Goal: Task Accomplishment & Management: Manage account settings

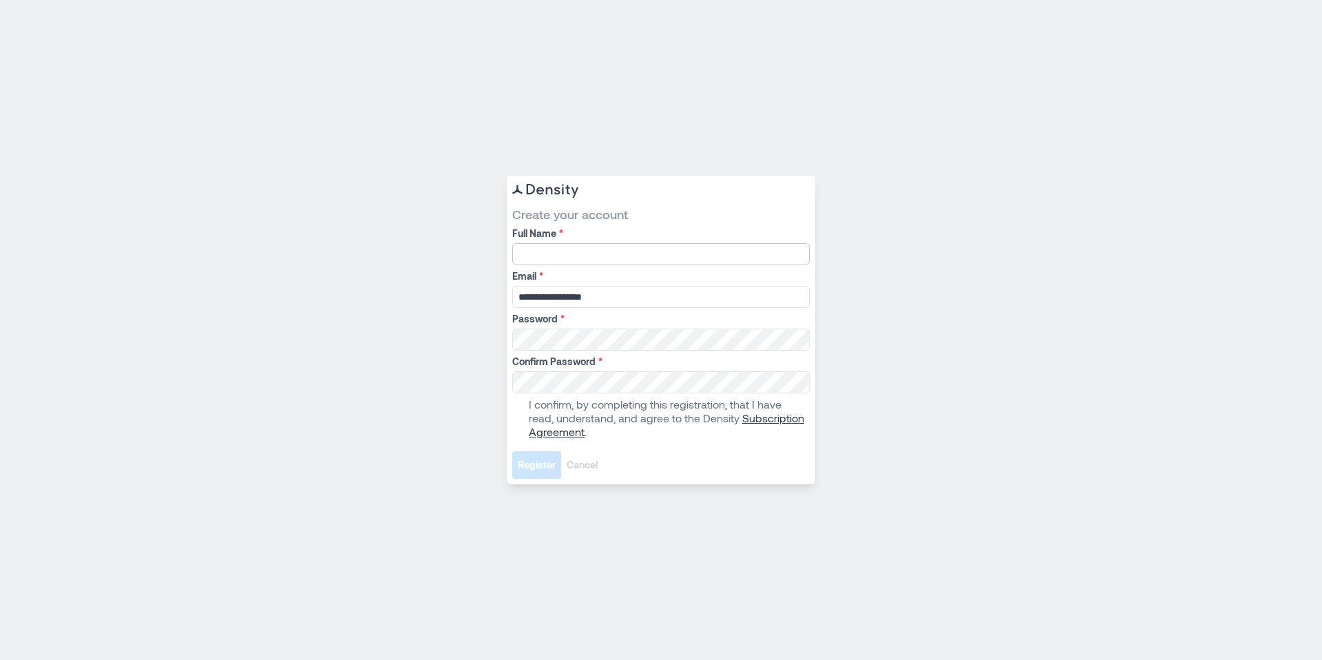
click at [558, 254] on input "Full Name *" at bounding box center [661, 254] width 298 height 22
type input "********"
click at [517, 414] on span at bounding box center [517, 418] width 11 height 11
click at [542, 466] on span "Register" at bounding box center [537, 465] width 38 height 14
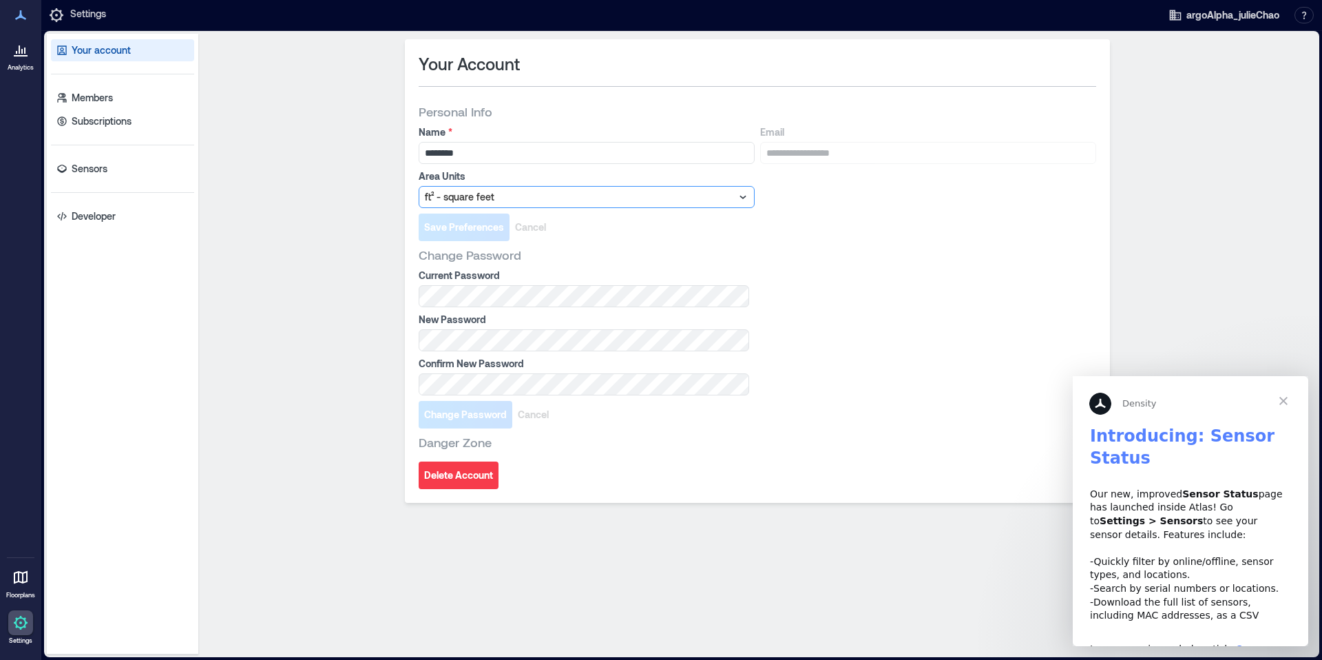
click at [745, 193] on icon at bounding box center [743, 197] width 14 height 14
click at [953, 220] on div "Save Preferences Cancel" at bounding box center [758, 228] width 678 height 28
click at [113, 100] on p "Members" at bounding box center [92, 98] width 41 height 14
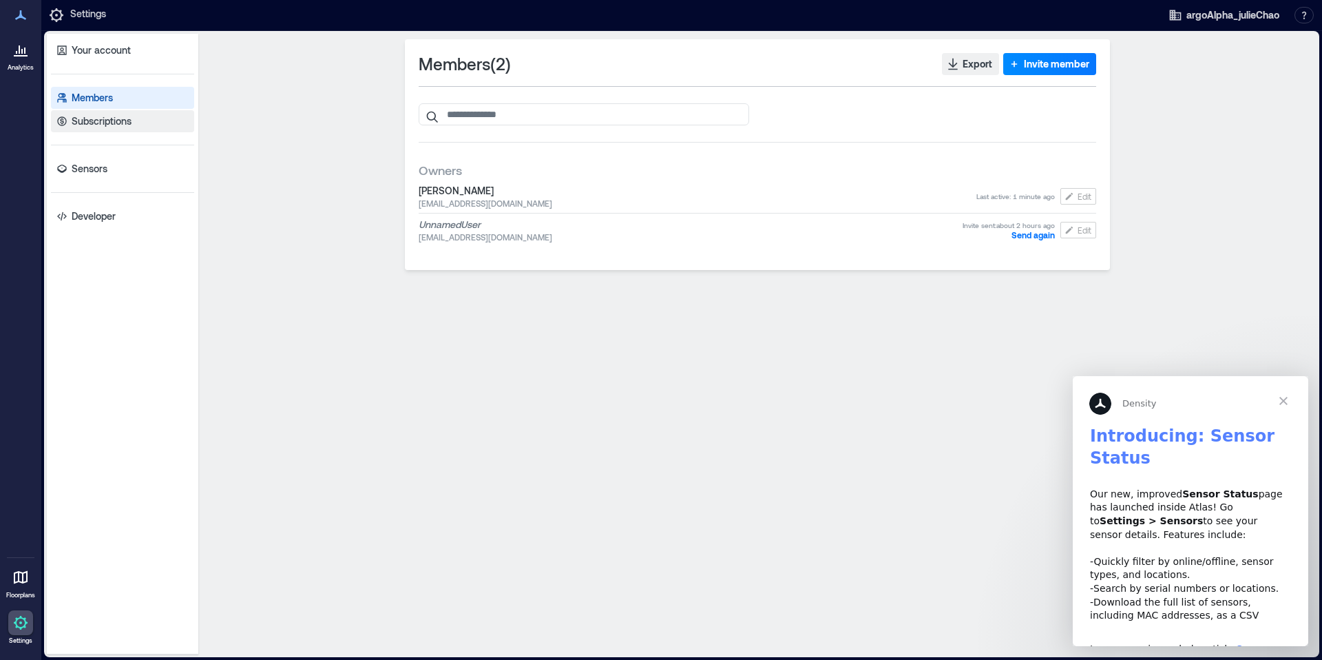
click at [116, 118] on p "Subscriptions" at bounding box center [102, 121] width 60 height 14
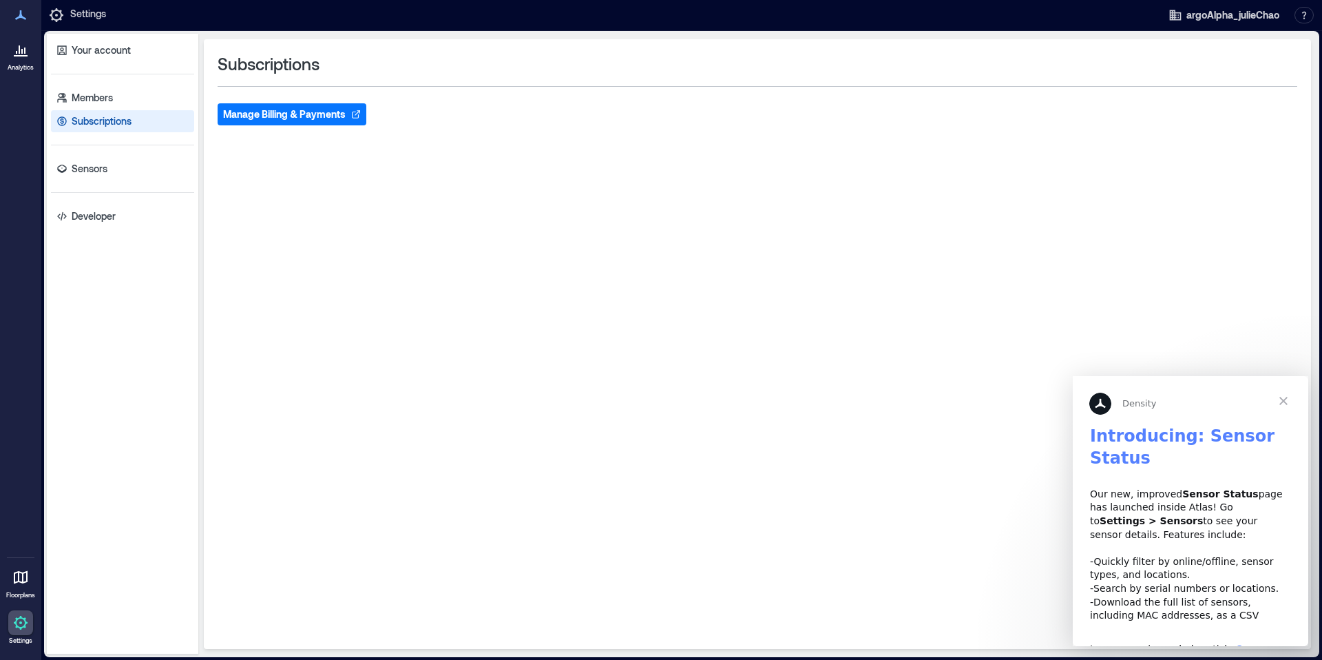
click at [318, 119] on button "Manage Billing & Payments" at bounding box center [292, 114] width 149 height 22
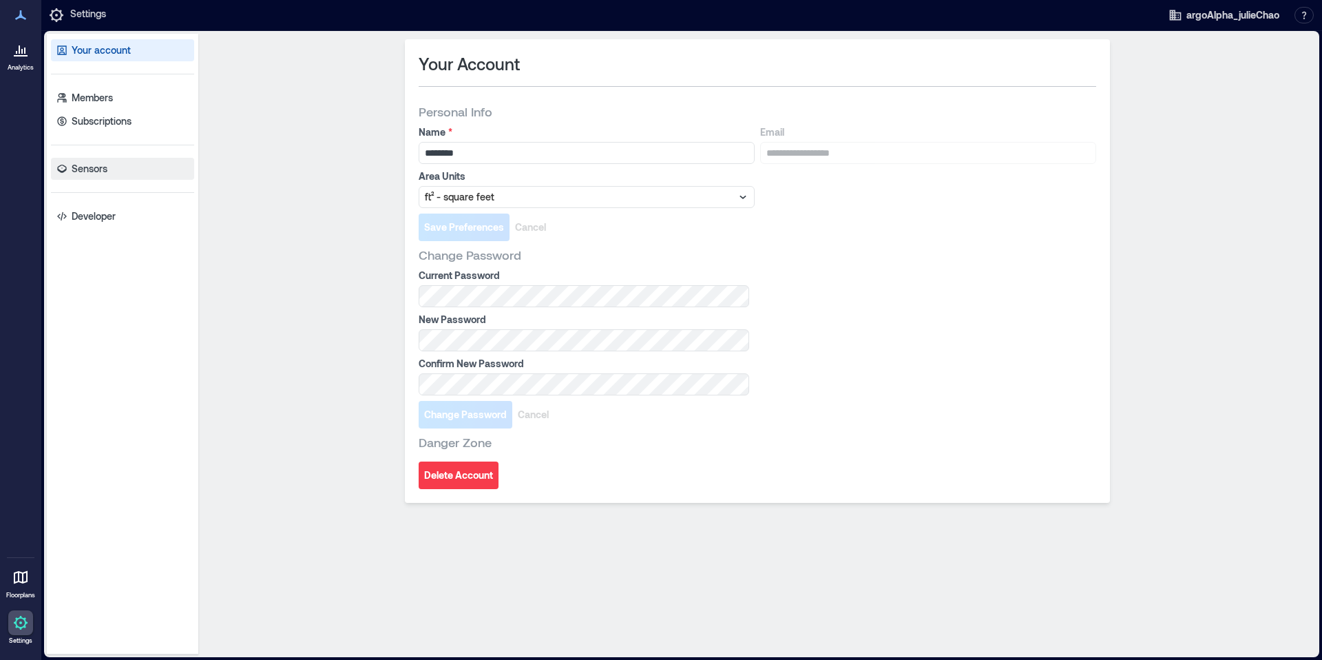
click at [101, 171] on p "Sensors" at bounding box center [90, 169] width 36 height 14
